Goal: Find specific page/section: Find specific page/section

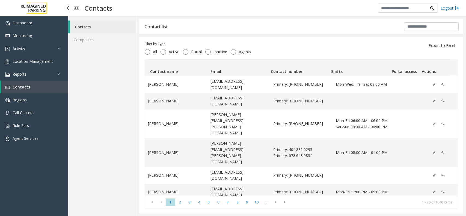
click at [21, 64] on link "Location Management" at bounding box center [34, 61] width 68 height 13
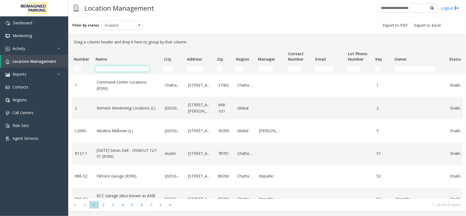
click at [116, 68] on input "Name Filter" at bounding box center [121, 68] width 53 height 5
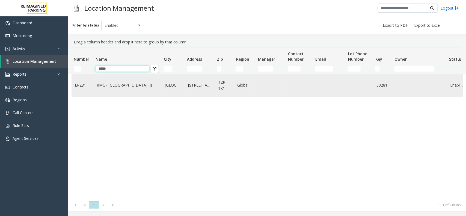
type input "*****"
click at [175, 86] on link "[GEOGRAPHIC_DATA]" at bounding box center [173, 85] width 17 height 6
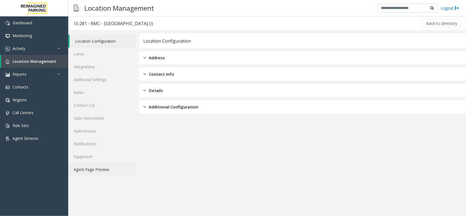
click at [95, 167] on link "Agent Page Preview" at bounding box center [102, 169] width 68 height 13
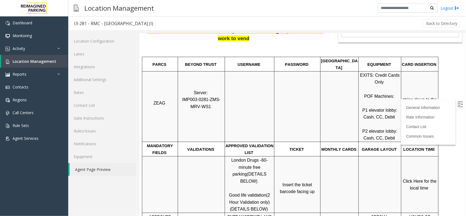
scroll to position [102, 0]
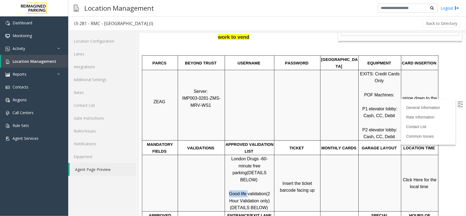
drag, startPoint x: 228, startPoint y: 181, endPoint x: 247, endPoint y: 180, distance: 19.2
click at [247, 180] on p "London Drugs - 60-minute free parking (DETAILS BELOW) Good life validation (2 H…" at bounding box center [249, 183] width 49 height 56
click at [412, 177] on span "Click Here for the local time" at bounding box center [419, 183] width 35 height 12
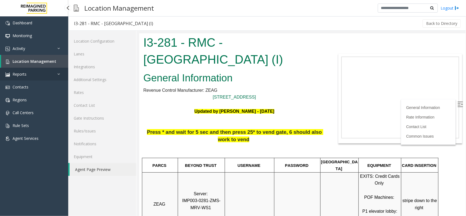
scroll to position [102, 0]
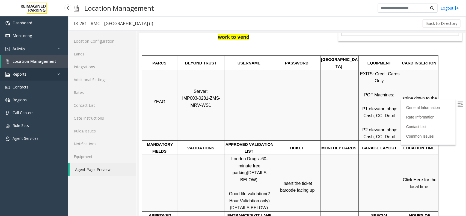
click at [25, 68] on link "Reports" at bounding box center [34, 74] width 68 height 13
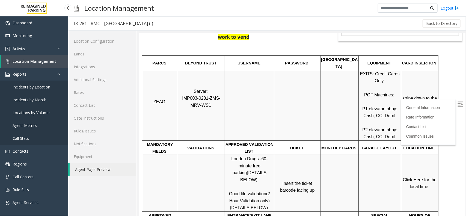
click at [31, 58] on link "Location Management" at bounding box center [34, 61] width 67 height 13
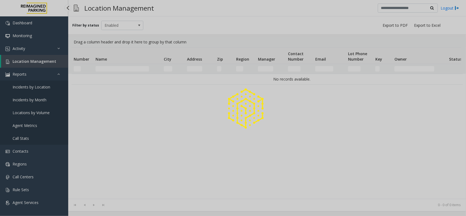
click at [31, 58] on div at bounding box center [233, 108] width 466 height 216
